Goal: Information Seeking & Learning: Check status

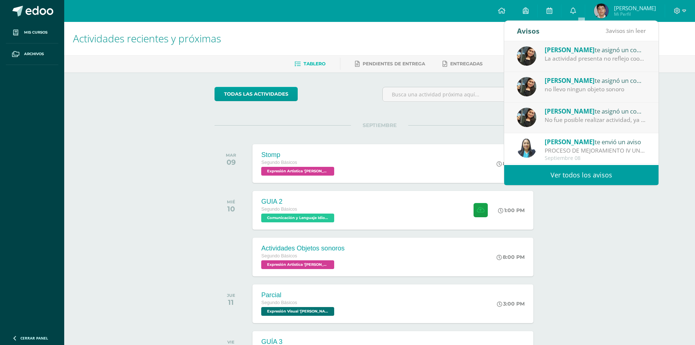
drag, startPoint x: 457, startPoint y: 129, endPoint x: 554, endPoint y: 116, distance: 97.6
click at [554, 116] on div "No fue posible realizar actividad, ya que no trajeron los objetos sonoros" at bounding box center [595, 120] width 101 height 8
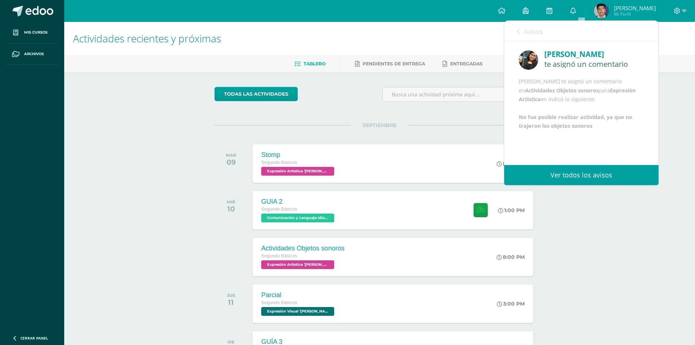
click at [554, 103] on b "Expresión Artistica" at bounding box center [577, 95] width 117 height 16
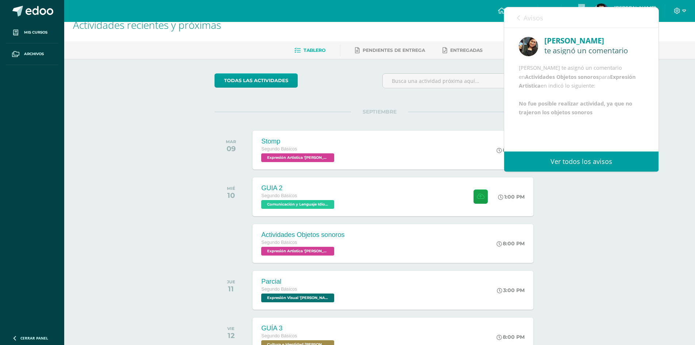
scroll to position [37, 0]
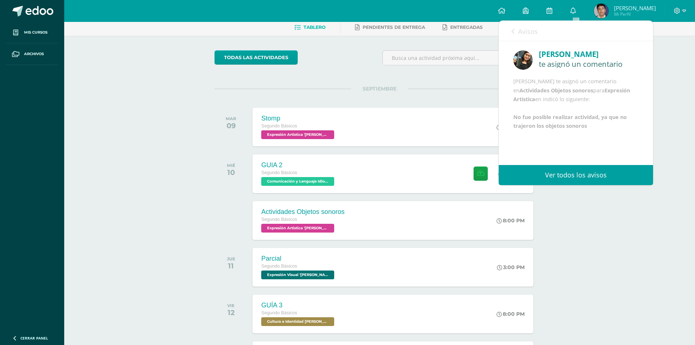
click at [517, 37] on link "Avisos" at bounding box center [525, 31] width 26 height 21
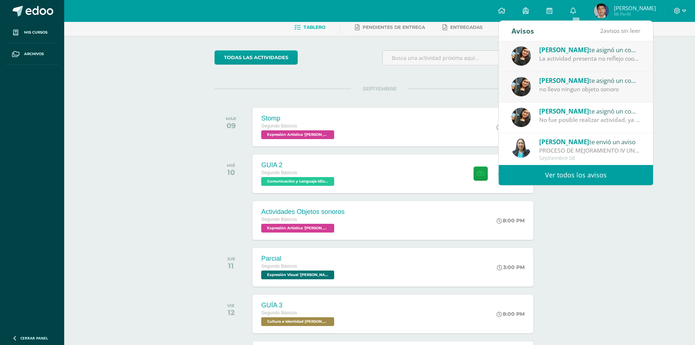
click at [553, 81] on span "[PERSON_NAME]" at bounding box center [564, 80] width 50 height 8
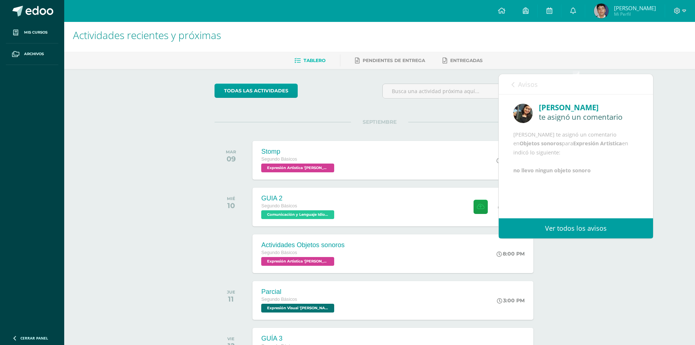
scroll to position [0, 0]
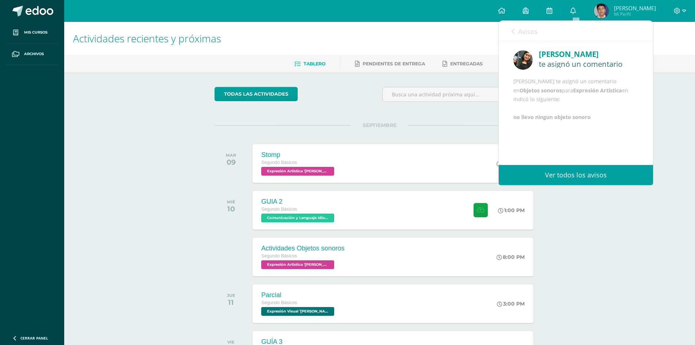
click at [516, 38] on link "Avisos" at bounding box center [525, 31] width 26 height 21
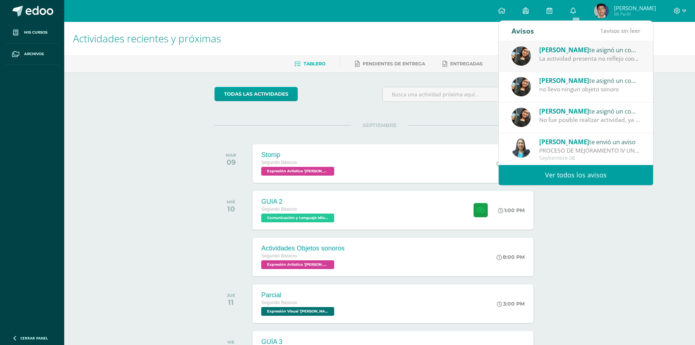
click at [544, 58] on div "La actividad presenta no reflejo coordinación ni los 3 ritmos solicitados" at bounding box center [589, 58] width 101 height 8
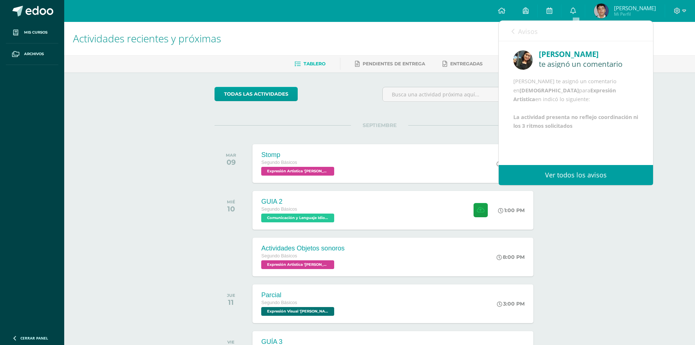
scroll to position [9, 0]
click at [513, 34] on icon at bounding box center [513, 31] width 3 height 6
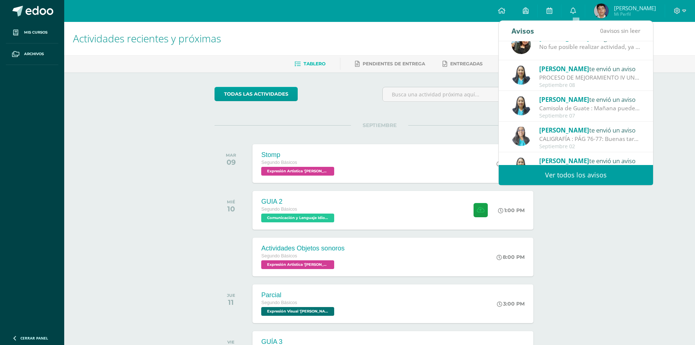
scroll to position [110, 0]
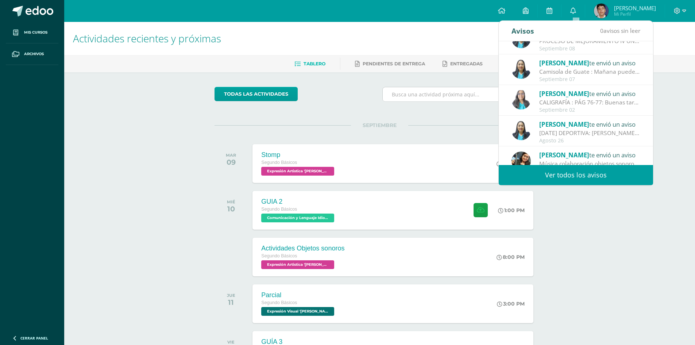
click at [459, 98] on input "text" at bounding box center [464, 94] width 162 height 14
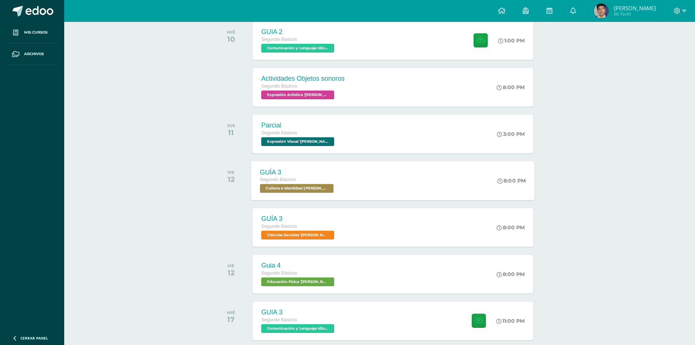
scroll to position [183, 0]
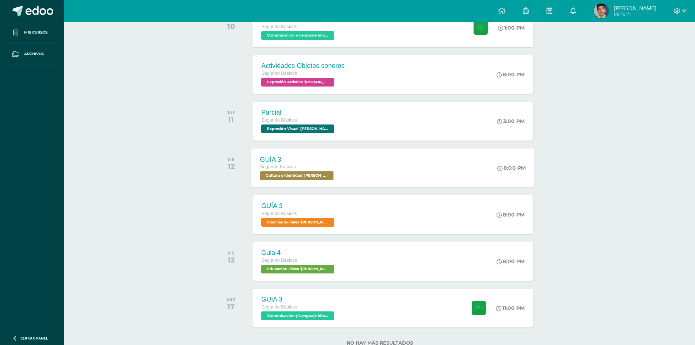
click at [407, 182] on div "GUÍA 3 Segundo Básicos Cultura e Identidad Maya 'Newton' 8:00 PM GUÍA 3 Cultura…" at bounding box center [393, 167] width 284 height 39
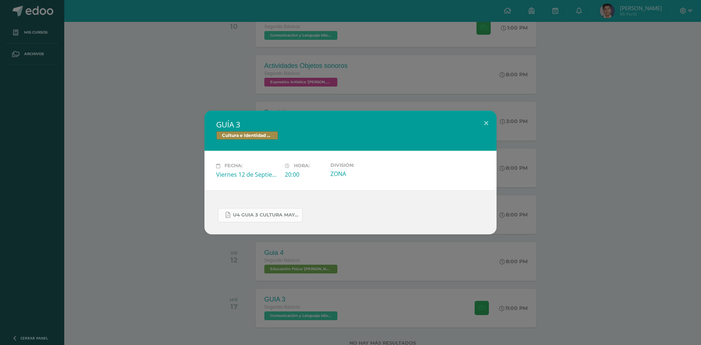
click at [268, 217] on span "U4 GUIA 3 CULTURA MAYA BASICOS.pdf" at bounding box center [266, 215] width 66 height 6
click at [656, 237] on div "GUÍA 3 Cultura e Identidad Maya Fecha: Viernes 12 de Septiembre Hora: 20:00 Div…" at bounding box center [350, 172] width 701 height 345
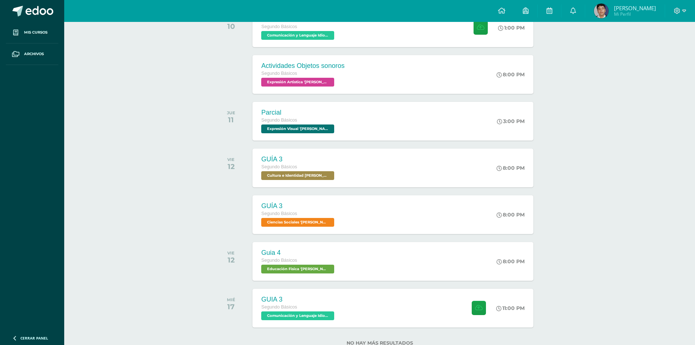
scroll to position [207, 0]
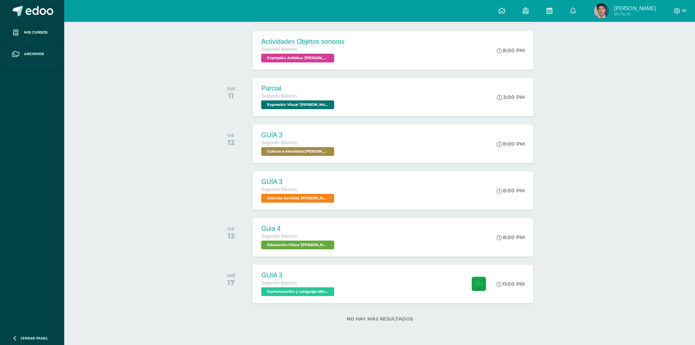
drag, startPoint x: 547, startPoint y: 15, endPoint x: 546, endPoint y: 19, distance: 3.7
click at [547, 15] on link at bounding box center [549, 11] width 23 height 22
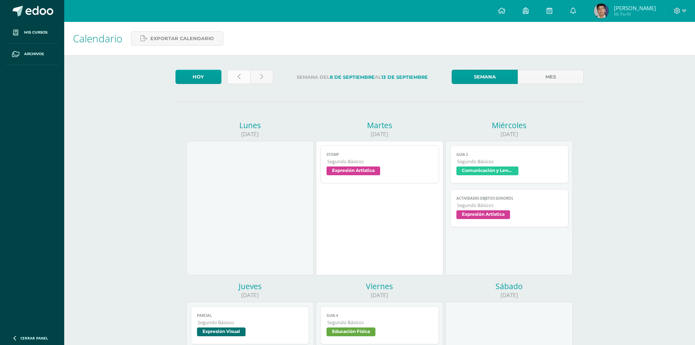
click at [238, 73] on link at bounding box center [238, 77] width 23 height 14
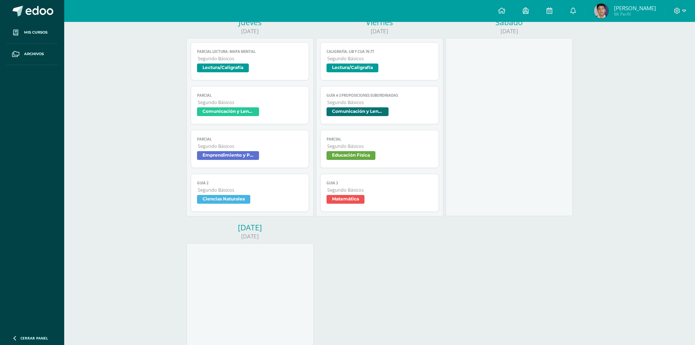
scroll to position [329, 0]
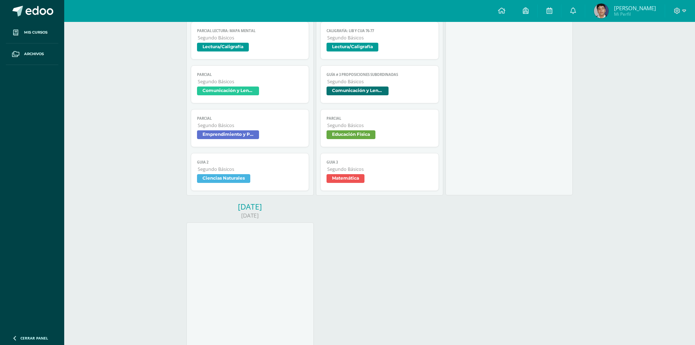
click at [269, 124] on span "Segundo Básicos" at bounding box center [250, 125] width 105 height 6
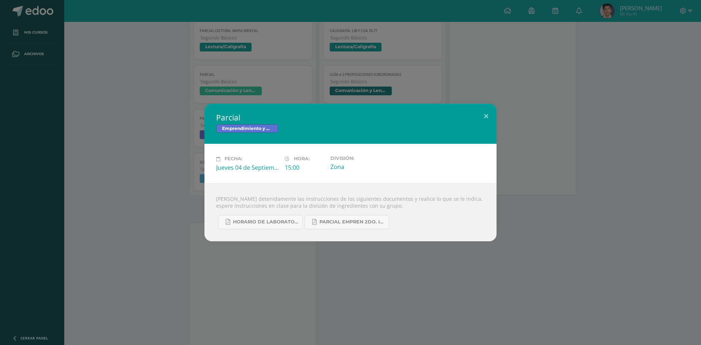
click at [291, 276] on div "Parcial Emprendimiento y Productividad Fecha: [DATE] Hora: 15:00 División: Zona" at bounding box center [350, 172] width 701 height 345
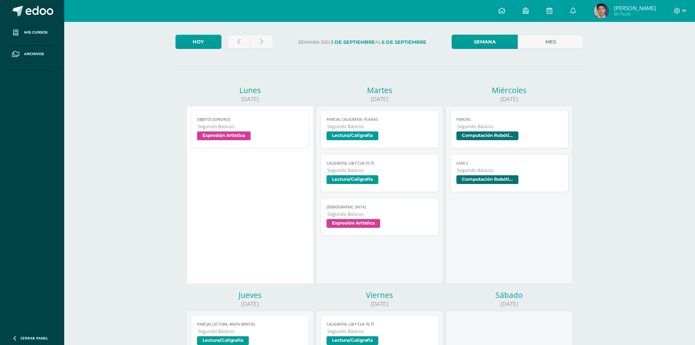
scroll to position [0, 0]
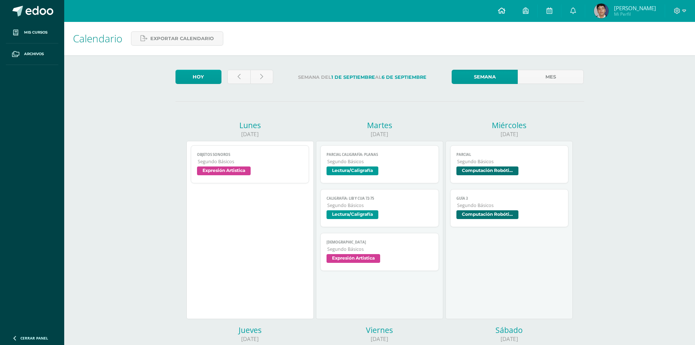
click at [505, 5] on link at bounding box center [501, 11] width 25 height 22
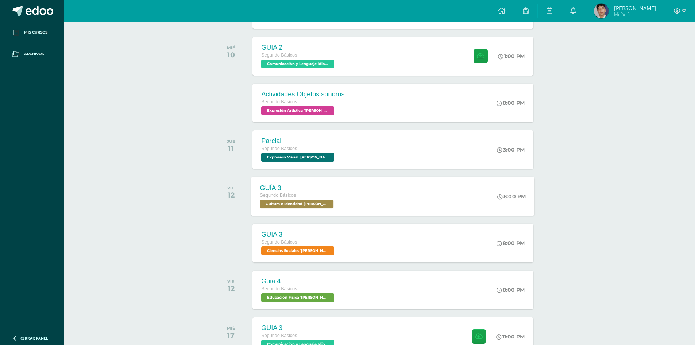
scroll to position [207, 0]
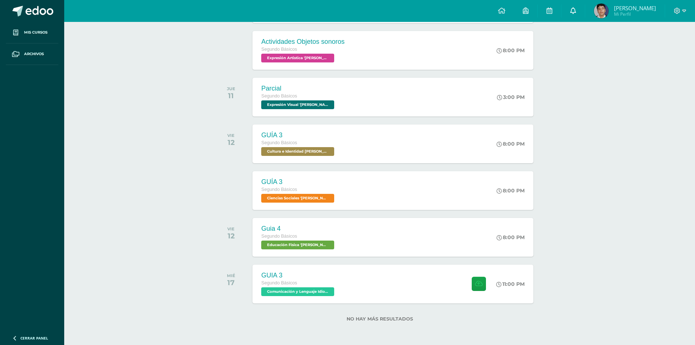
click at [576, 11] on icon at bounding box center [574, 10] width 6 height 7
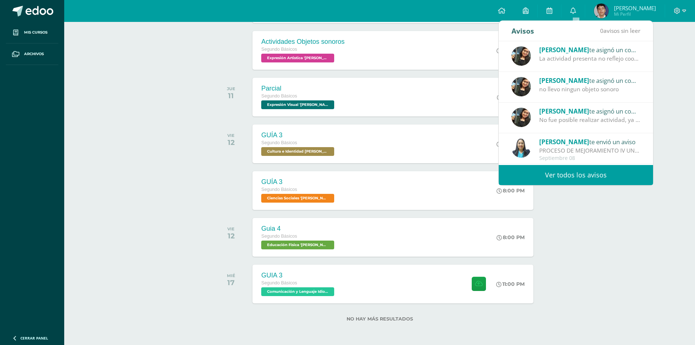
click at [580, 105] on div "Amy Martinez te asignó un comentario en 'Actividades Objetos sonoros' para 'Exp…" at bounding box center [576, 118] width 154 height 31
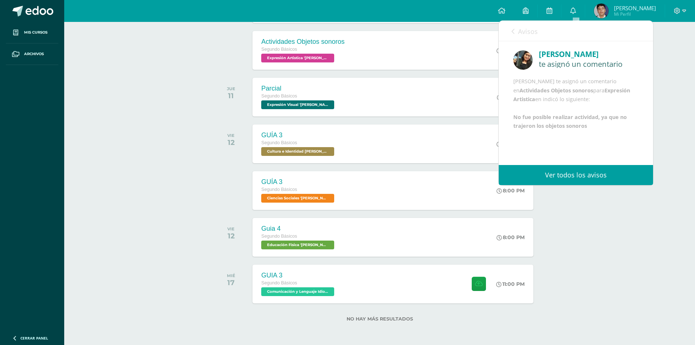
scroll to position [9, 0]
click at [512, 34] on icon at bounding box center [513, 31] width 3 height 6
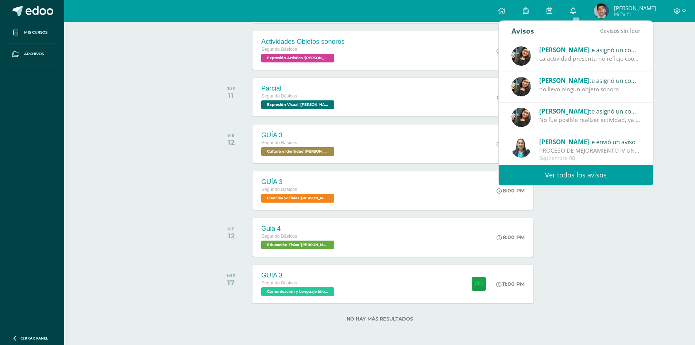
click at [584, 62] on div "La actividad presenta no reflejo coordinación ni los 3 ritmos solicitados" at bounding box center [589, 58] width 101 height 8
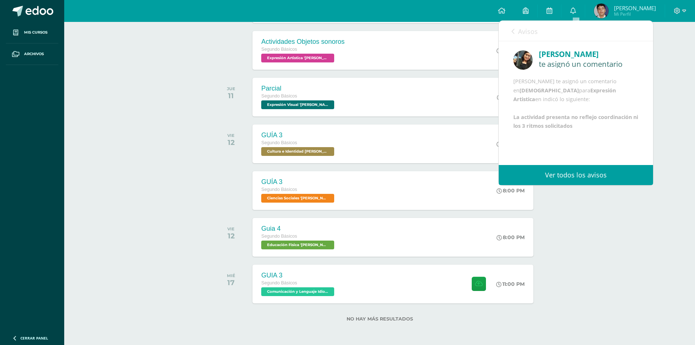
click at [515, 33] on link "Avisos" at bounding box center [525, 31] width 26 height 21
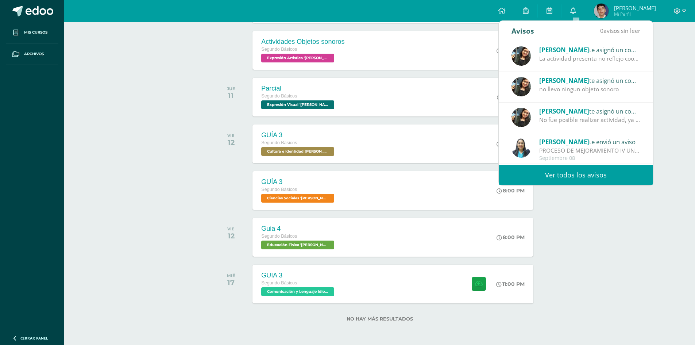
click at [556, 89] on div "no llevo ningun objeto sonoro" at bounding box center [589, 89] width 101 height 8
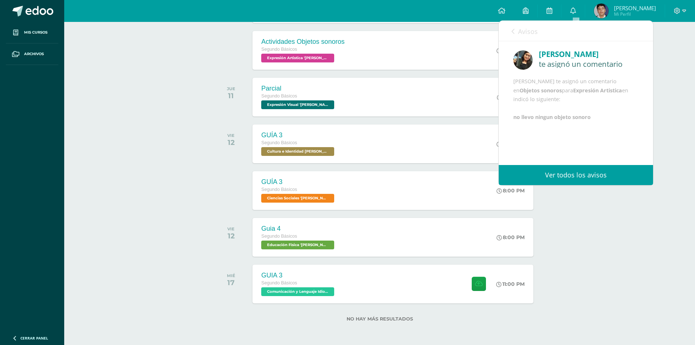
scroll to position [0, 0]
click at [512, 28] on link "Avisos" at bounding box center [525, 31] width 26 height 21
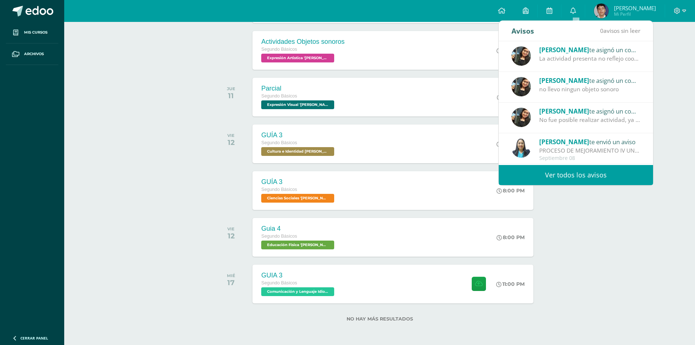
click at [558, 59] on div "La actividad presenta no reflejo coordinación ni los 3 ritmos solicitados" at bounding box center [589, 58] width 101 height 8
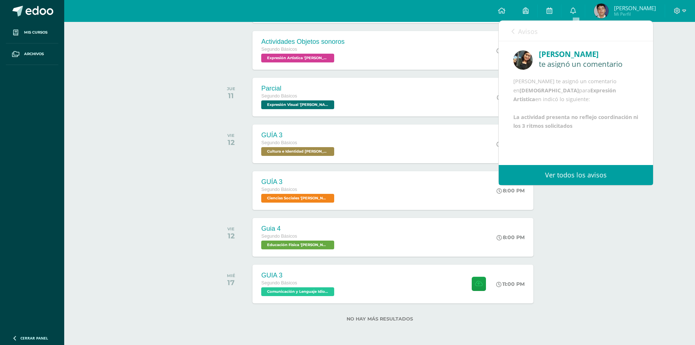
click at [518, 35] on link "Avisos" at bounding box center [525, 31] width 26 height 21
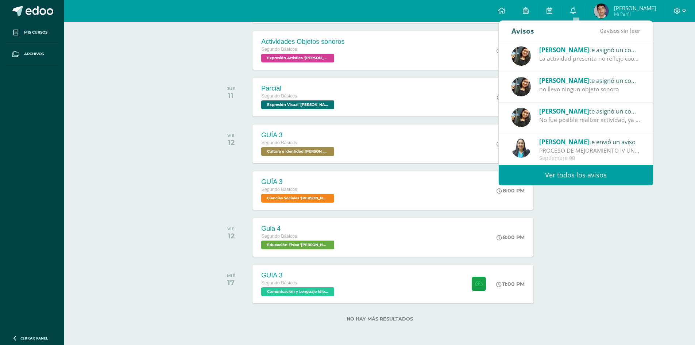
click at [580, 206] on div "Actividades recientes y próximas Tablero Pendientes de entrega Entregadas todas…" at bounding box center [379, 80] width 631 height 530
